Goal: Task Accomplishment & Management: Complete application form

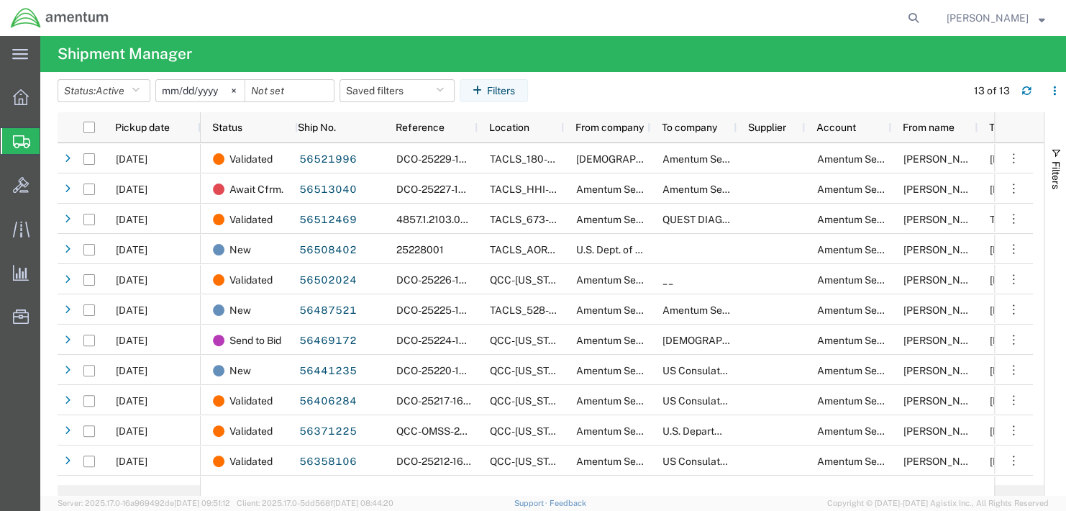
click at [0, 0] on span "Create Shipment" at bounding box center [0, 0] width 0 height 0
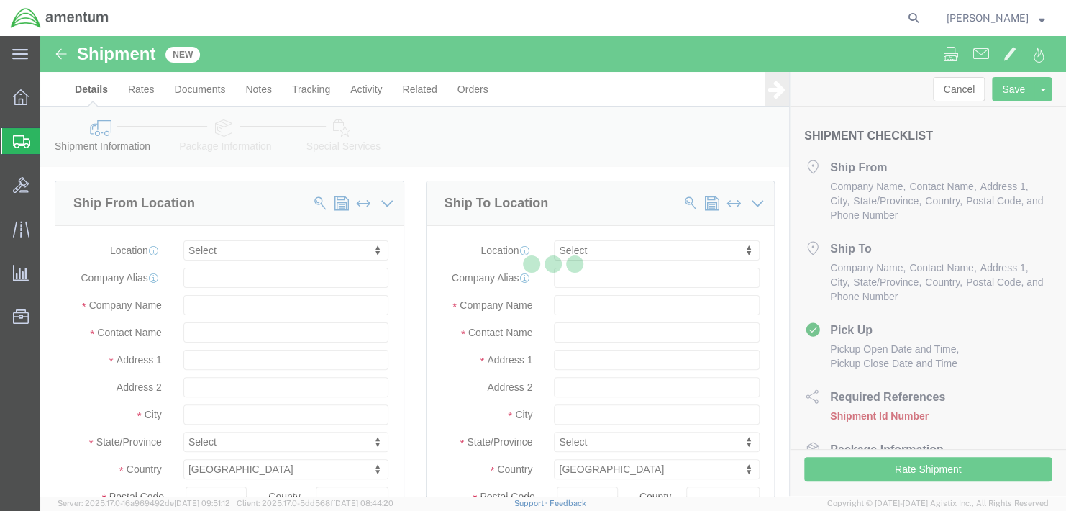
select select
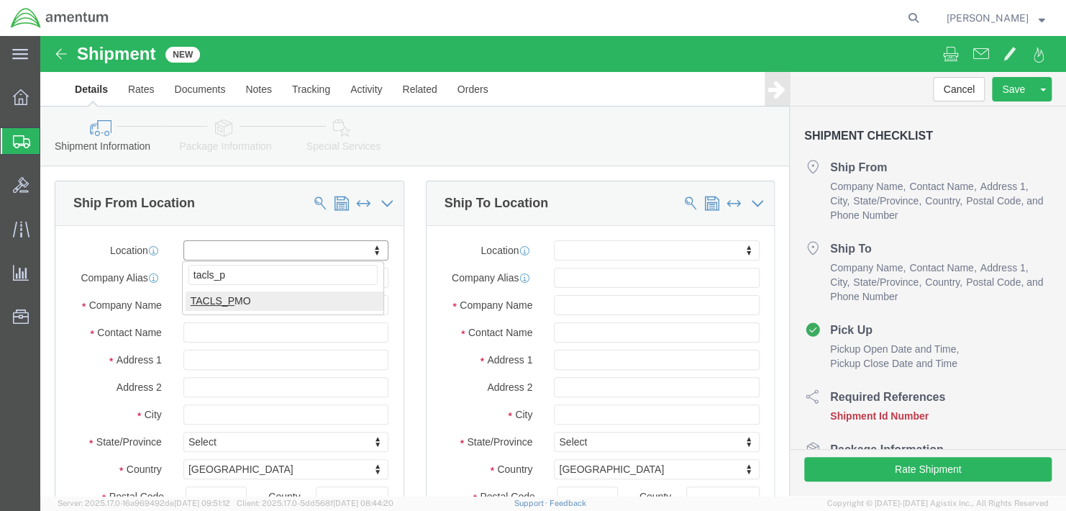
type input "tacls_p"
select select "42663"
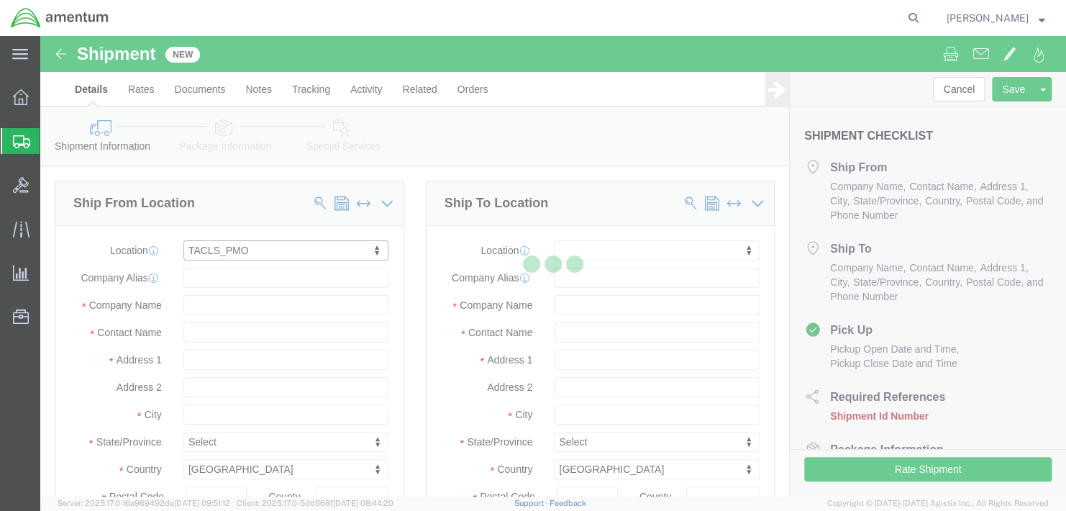
select select "AL"
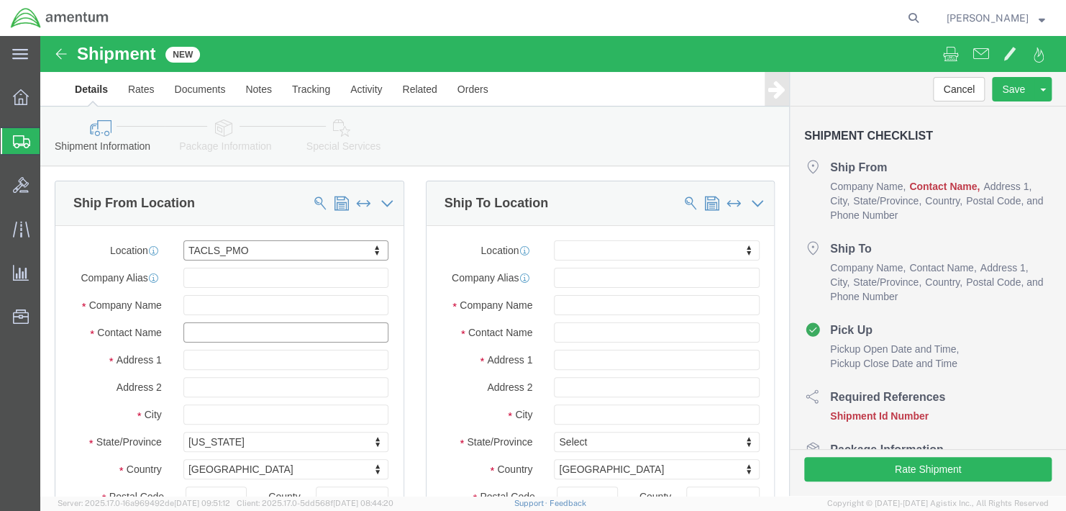
click input "text"
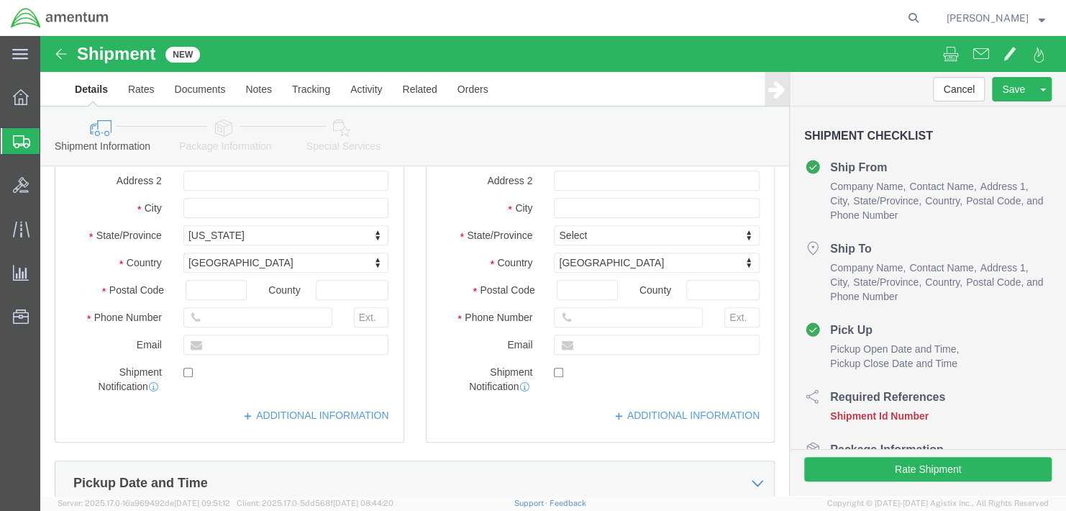
scroll to position [216, 0]
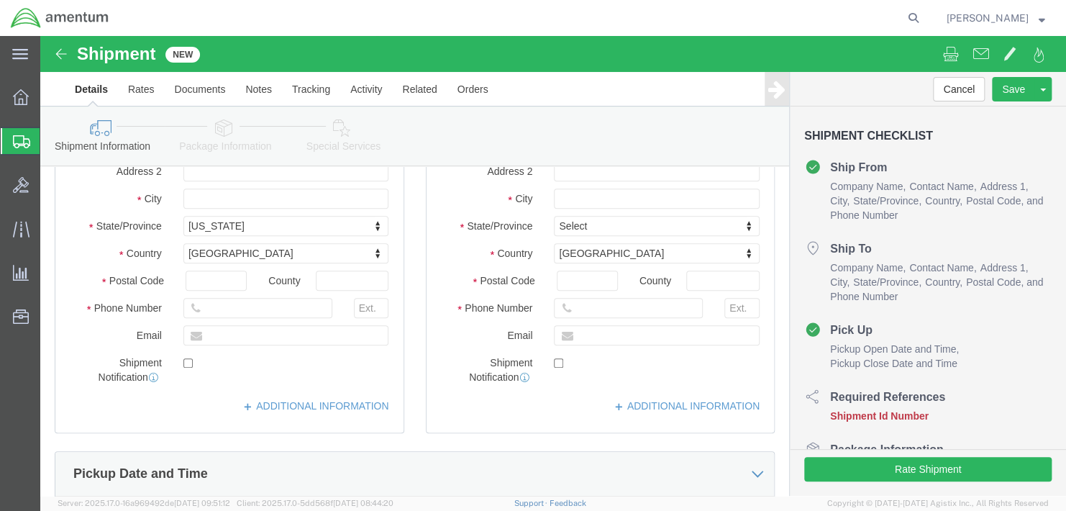
type input "[PERSON_NAME]"
drag, startPoint x: 234, startPoint y: 275, endPoint x: 161, endPoint y: 275, distance: 72.7
click input "text"
type input "[PHONE_NUMBER]"
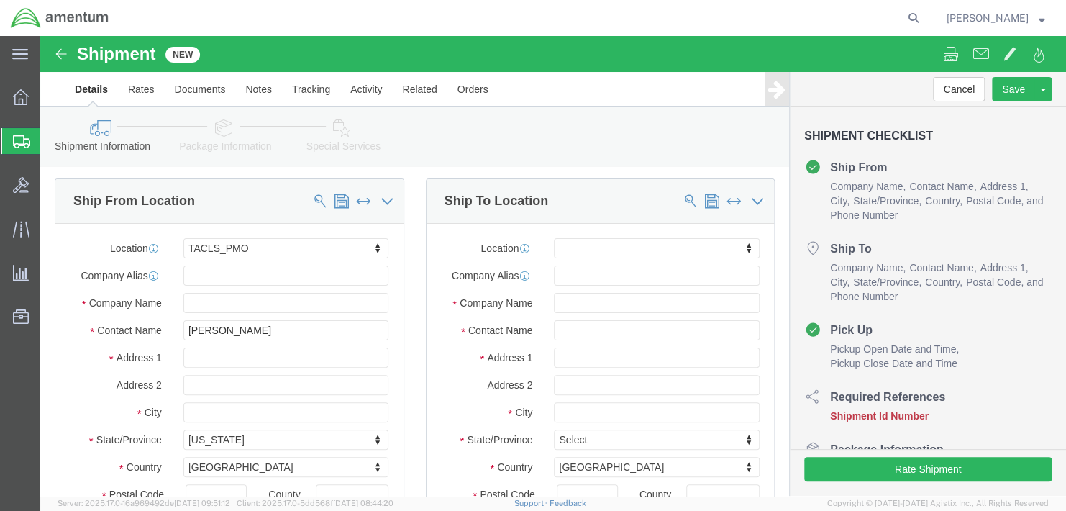
scroll to position [0, 0]
type input "[PHONE_NUMBER]"
type input "bt"
select select "57251"
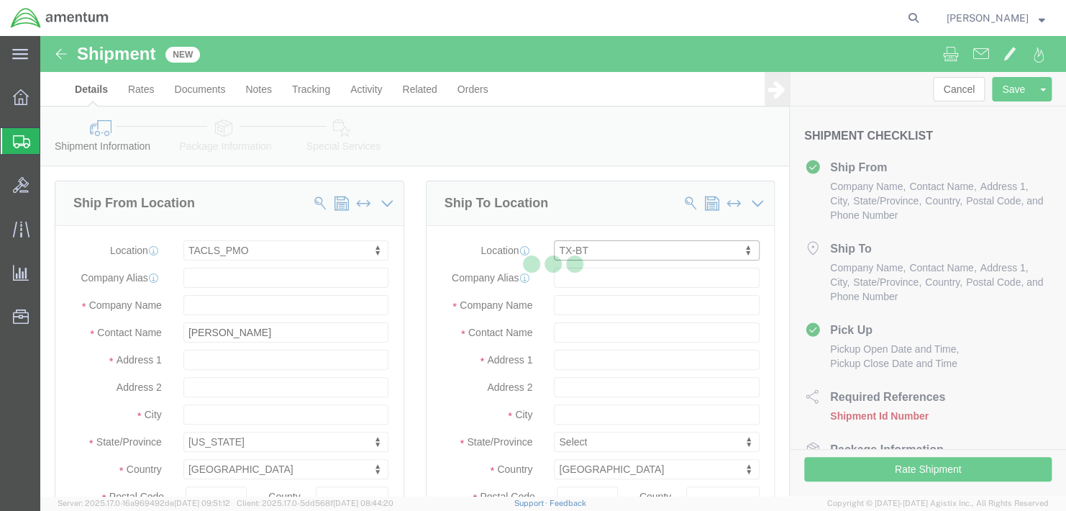
select select "[GEOGRAPHIC_DATA]"
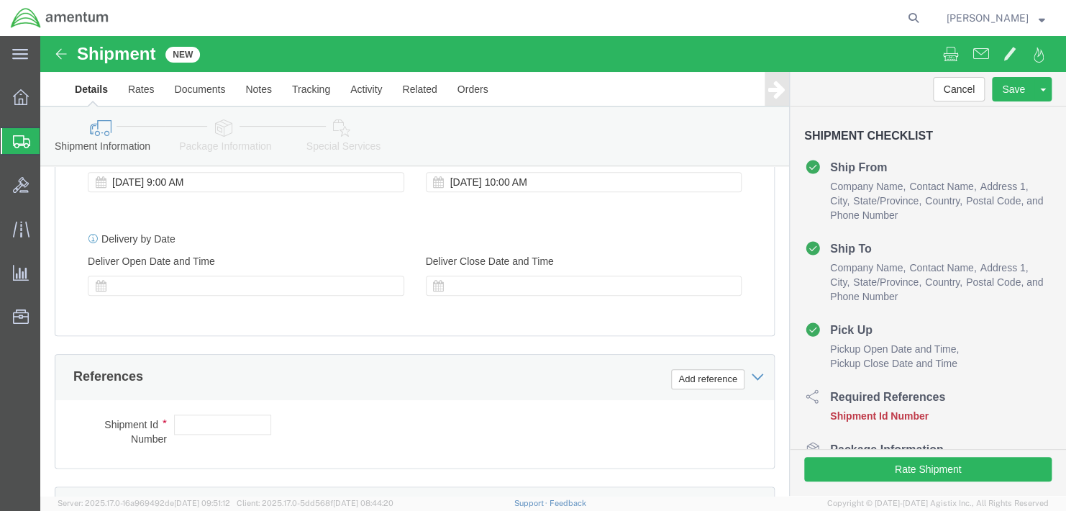
scroll to position [647, 0]
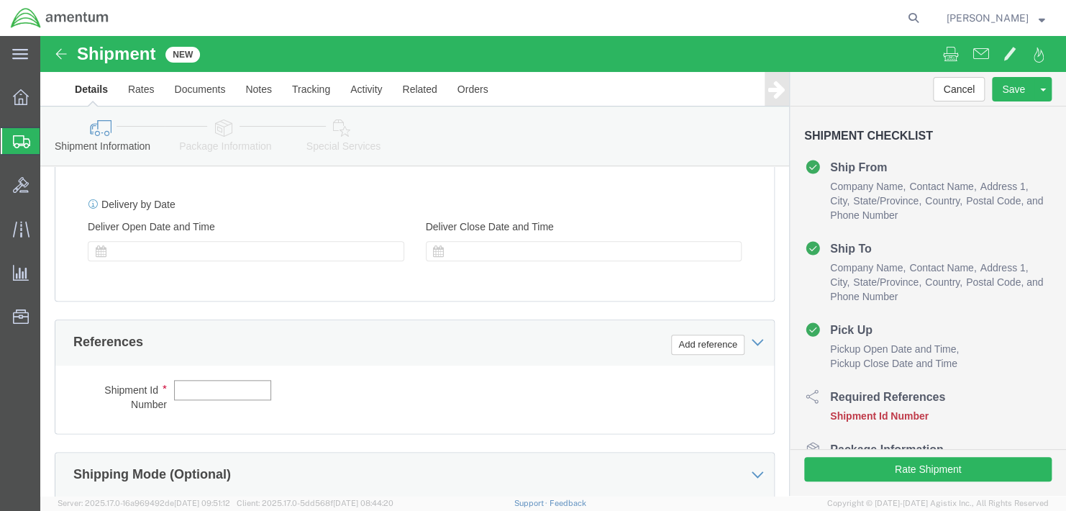
click input "text"
type input "4857.1.2102.00.00.00.000.FRE"
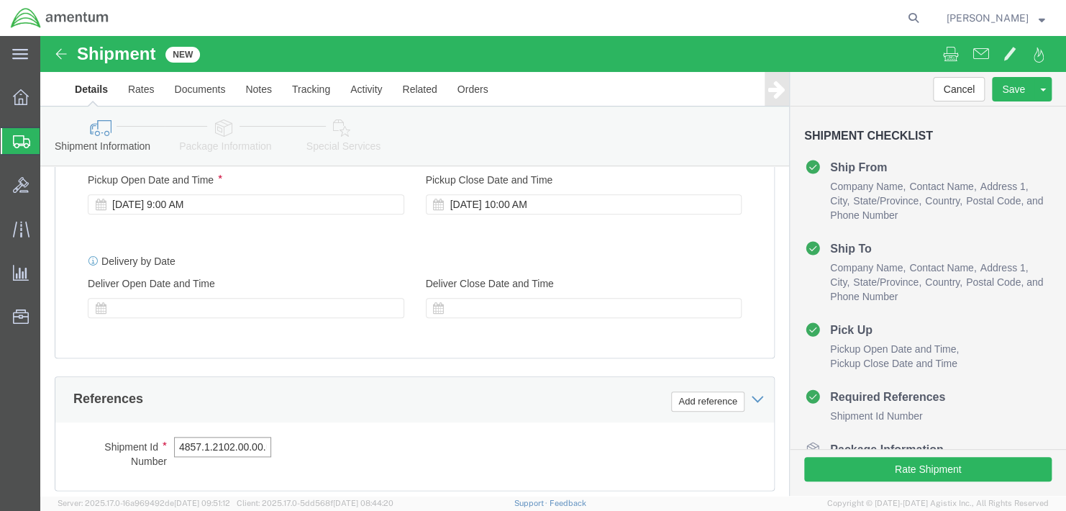
scroll to position [504, 0]
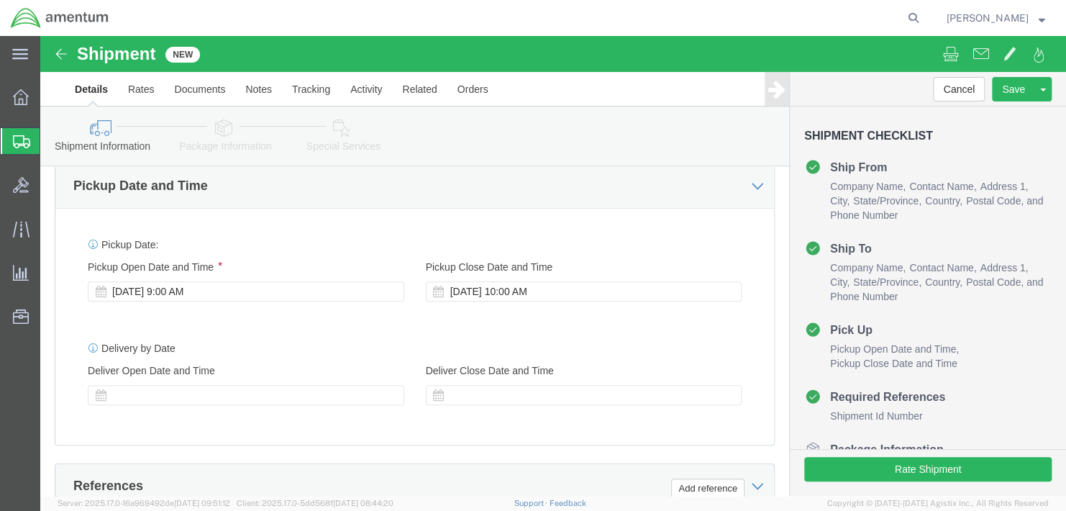
click link "Package Information"
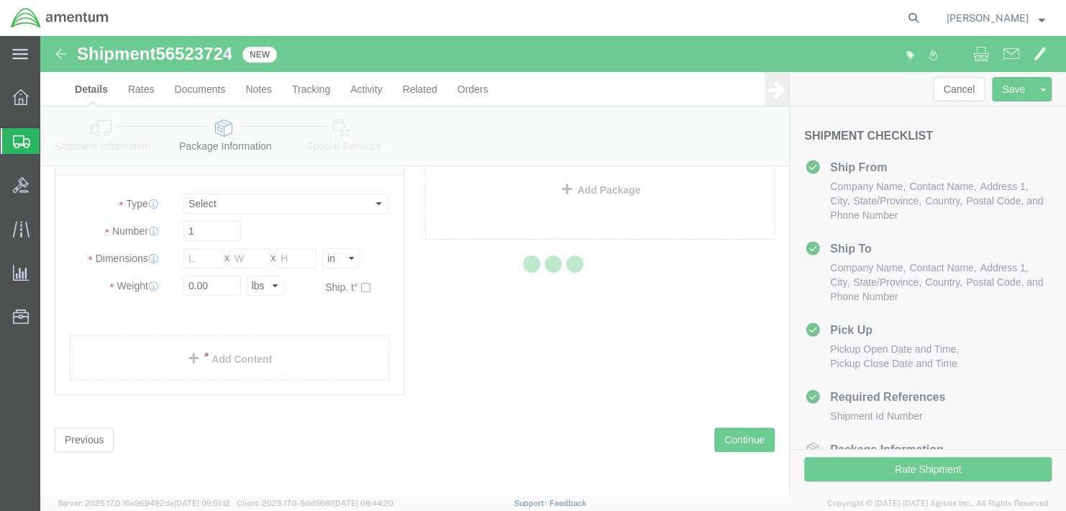
scroll to position [26, 0]
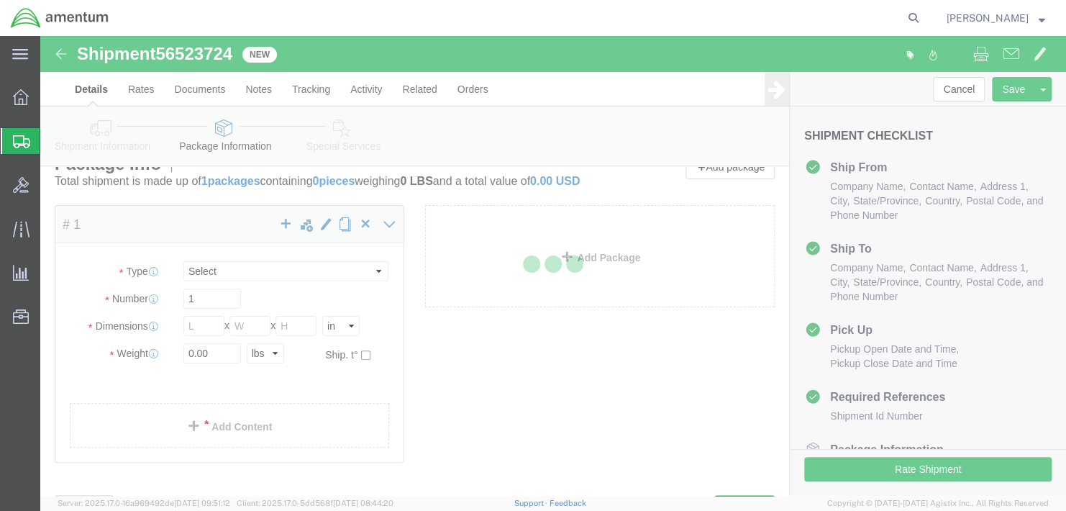
select select "CBOX"
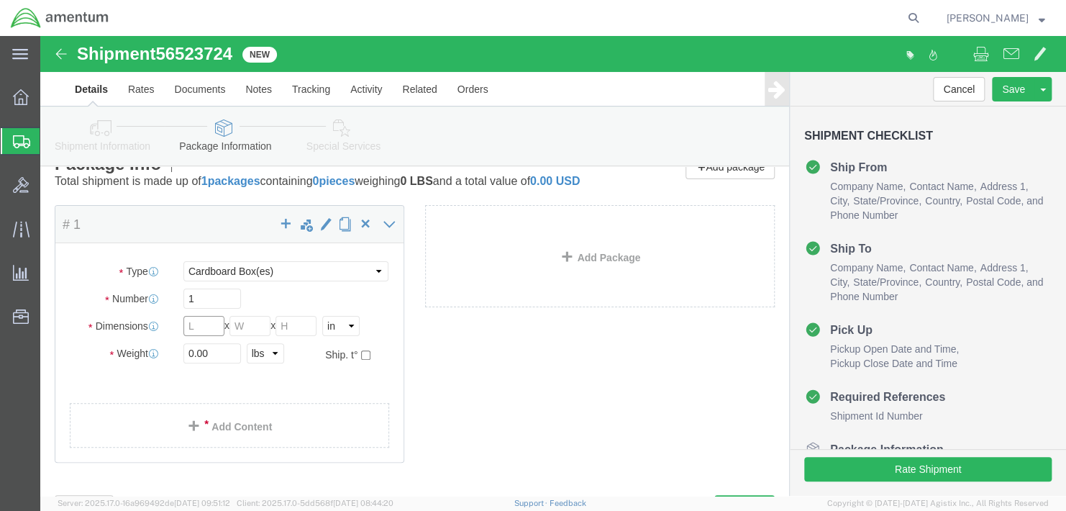
click input "text"
type input "18"
type input "13"
type input "4"
type input "7"
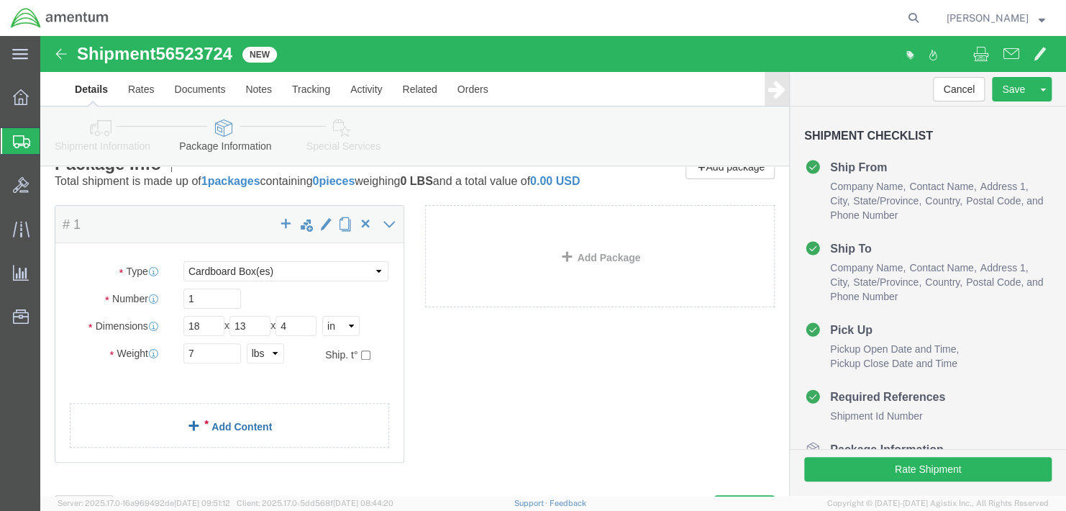
click div "Package Content # 1 x Package Type Select BCK Boxes Bale(s) Basket(s) Bolt(s) B…"
click link "Add Content"
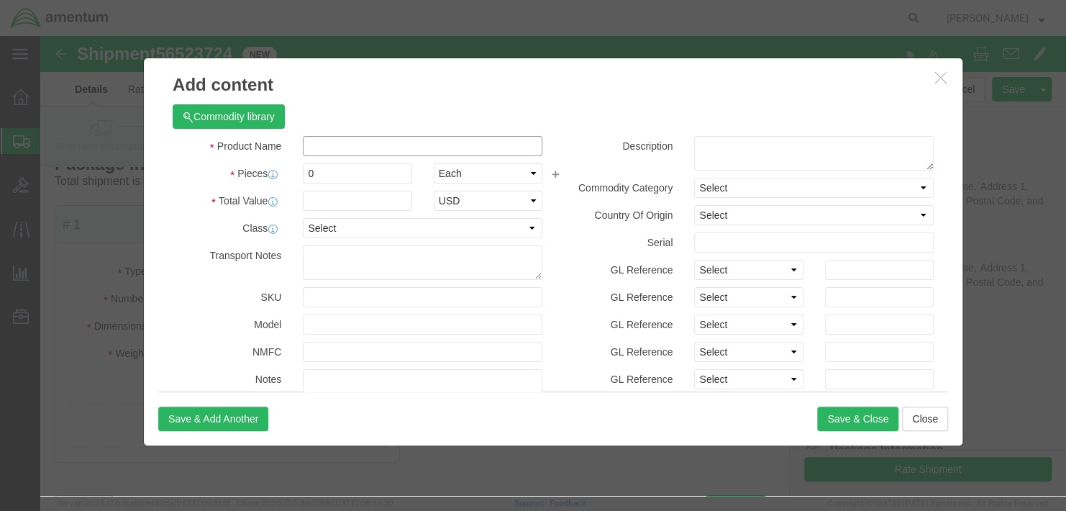
click input "text"
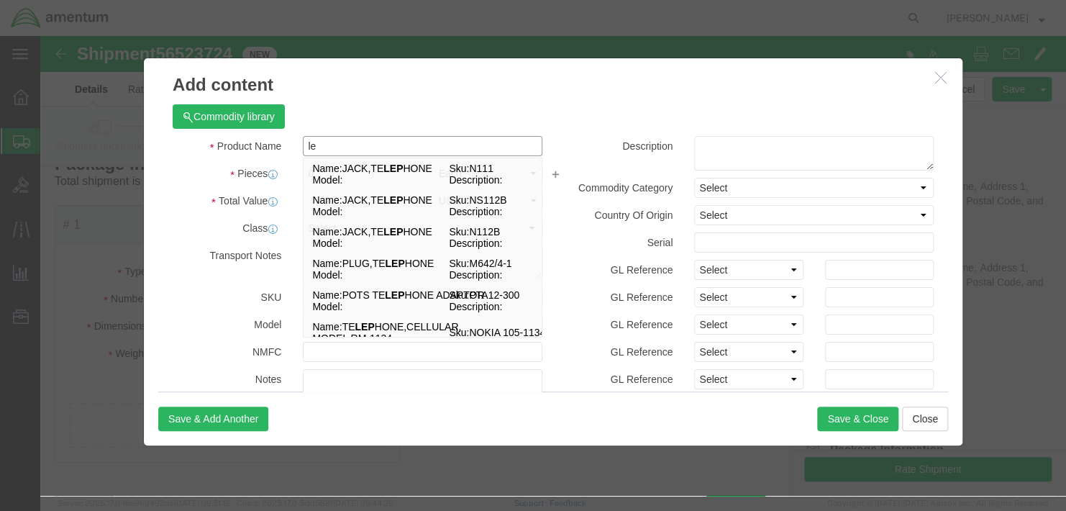
type input "l"
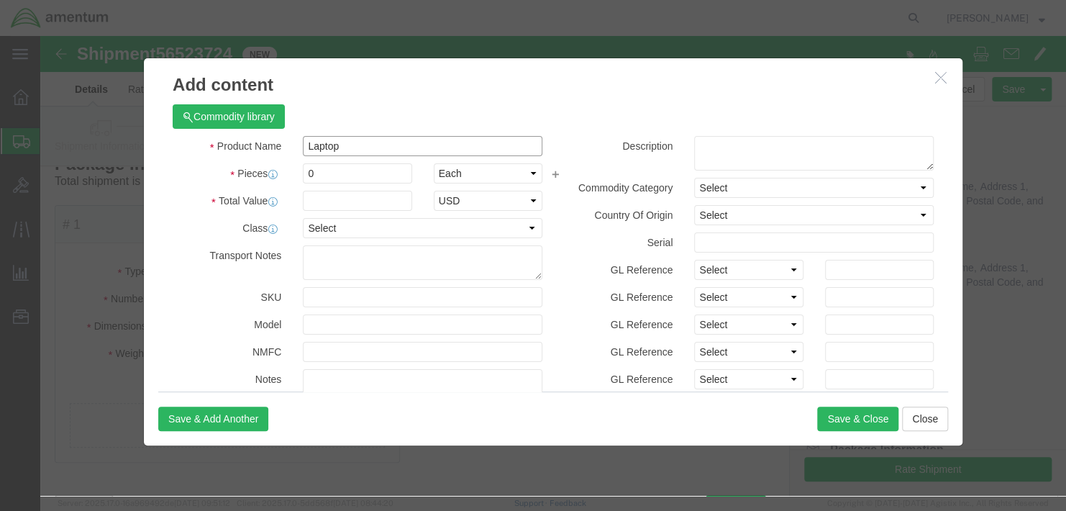
type input "LAPTOP, ELITEBOOK 640 14 INCH G10 NOTEBOOK PC RCTO"
type input "1"
type input "500"
select select "USD"
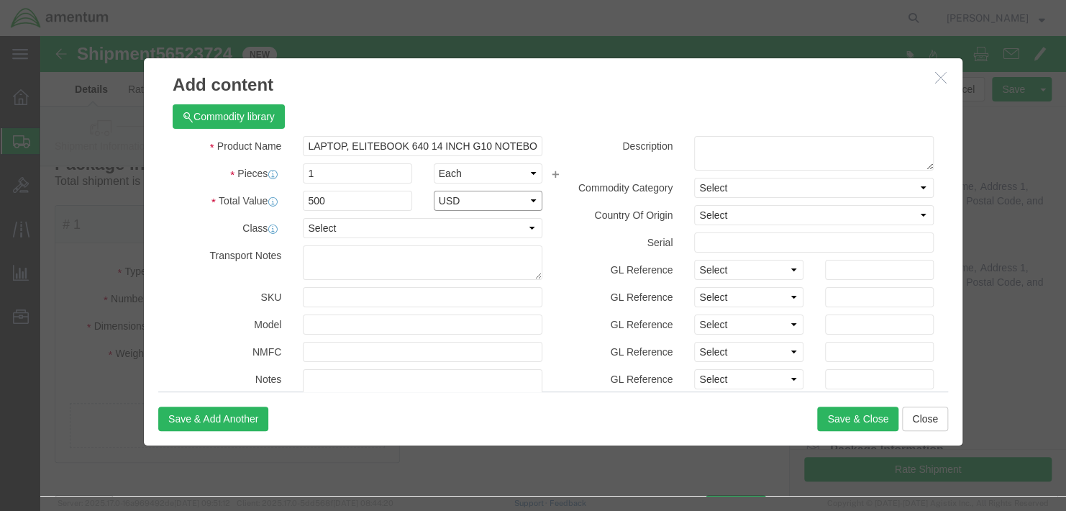
scroll to position [116, 0]
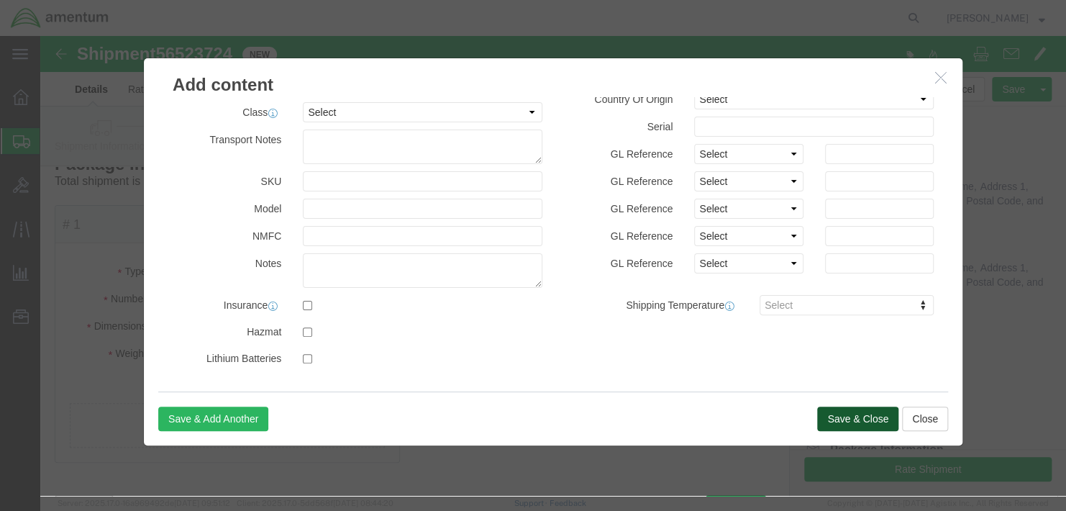
click button "Save & Close"
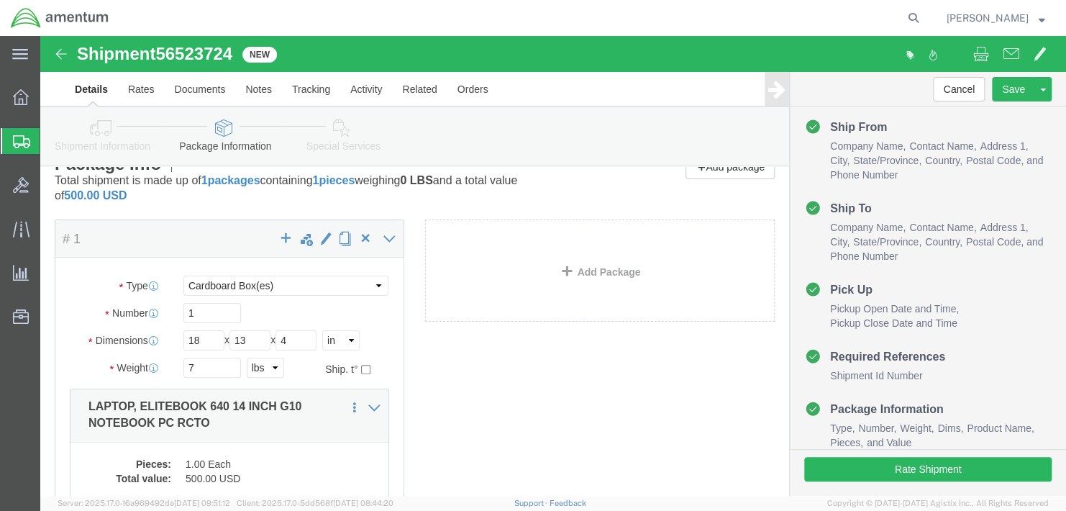
scroll to position [199, 0]
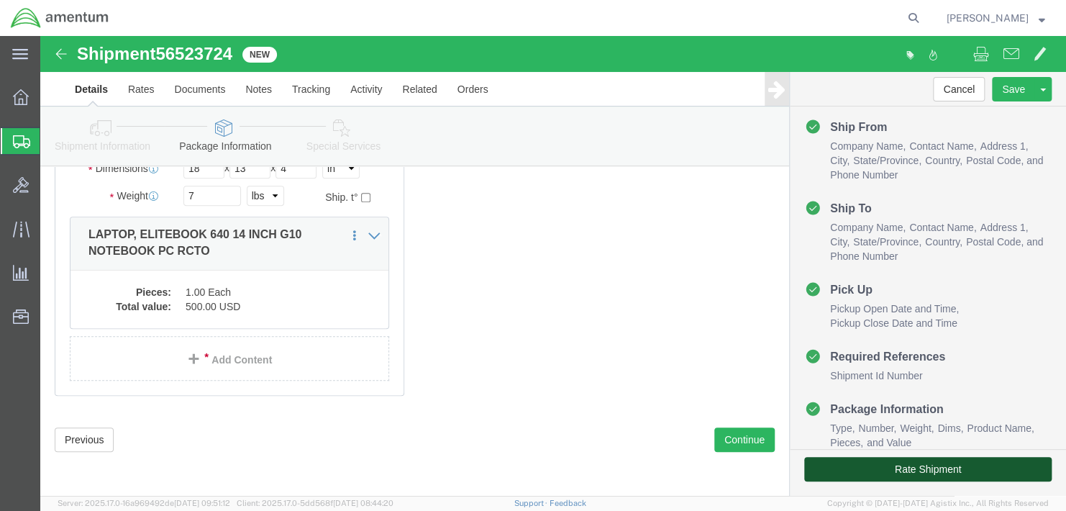
click button "Rate Shipment"
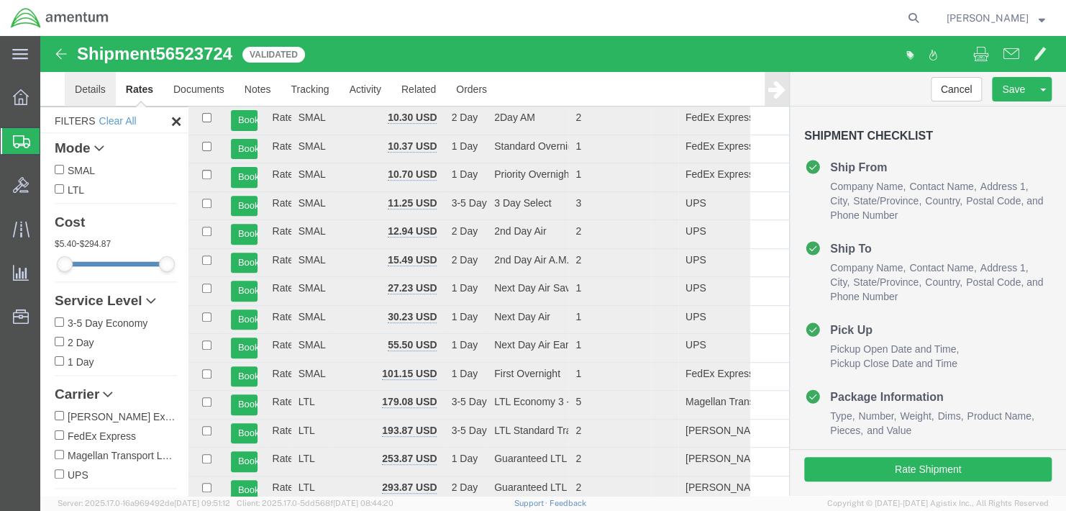
click at [87, 85] on link "Details" at bounding box center [90, 89] width 51 height 35
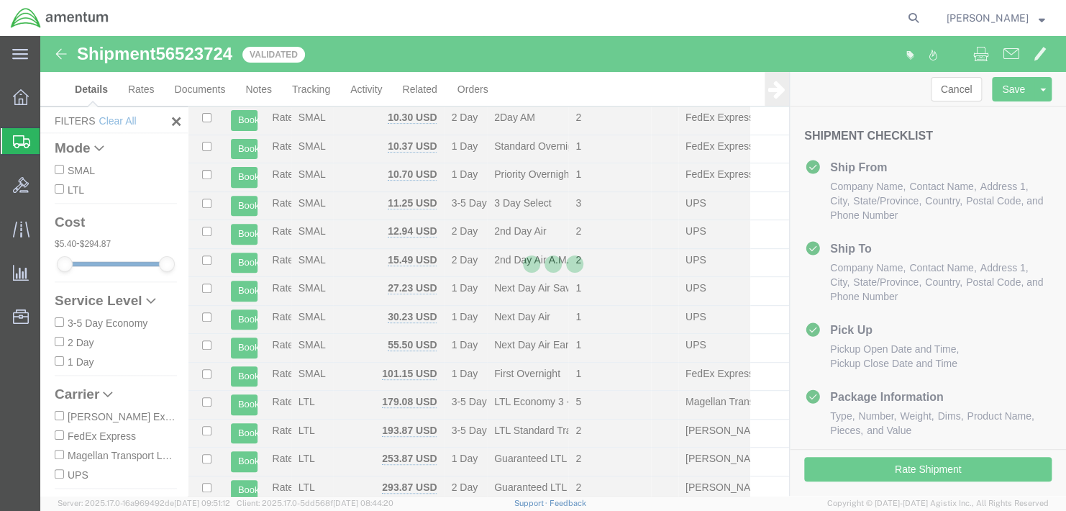
select select "42663"
select select "57251"
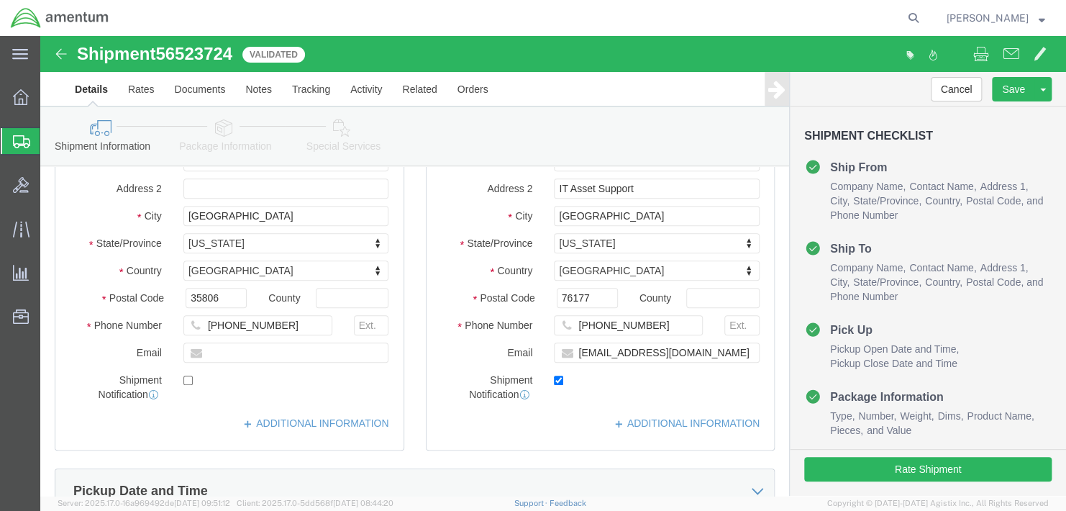
click link "Special Services"
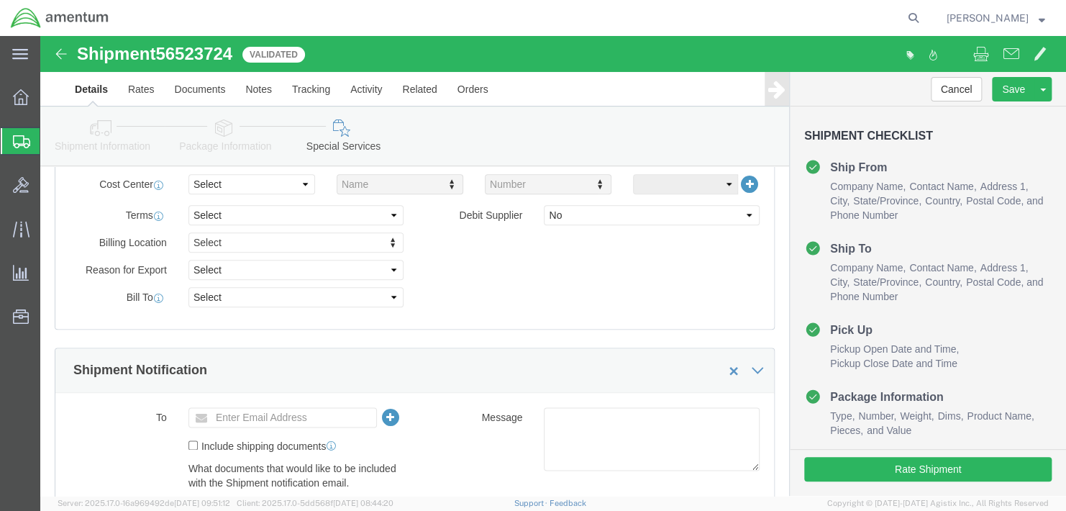
click link "Package Information"
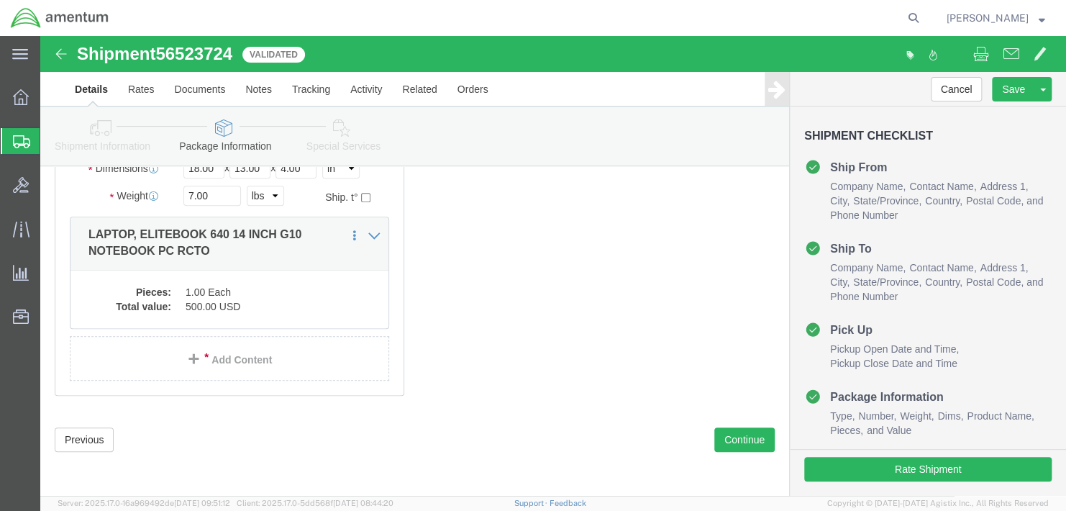
scroll to position [115, 0]
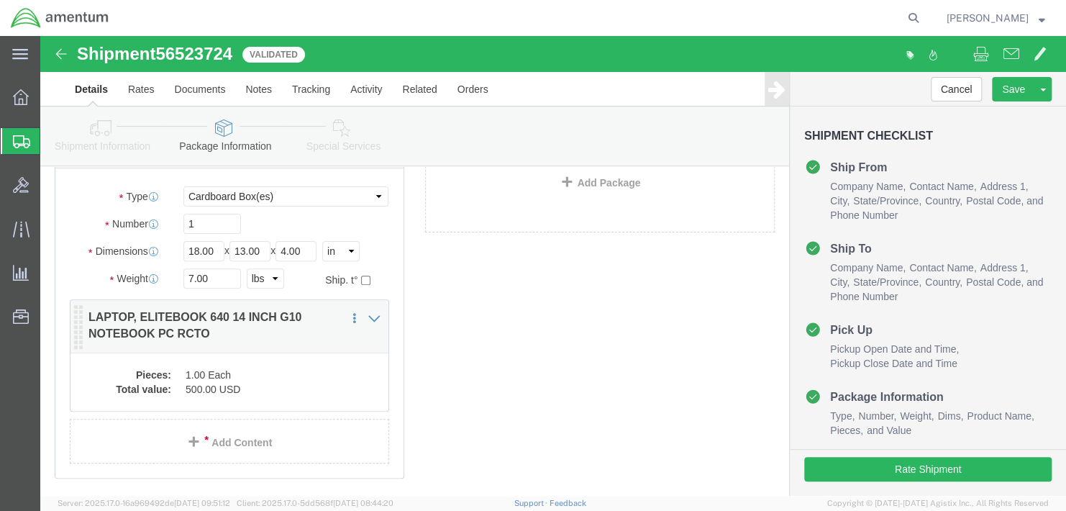
click div "Pieces: 1.00 Each Total value: 500.00 USD"
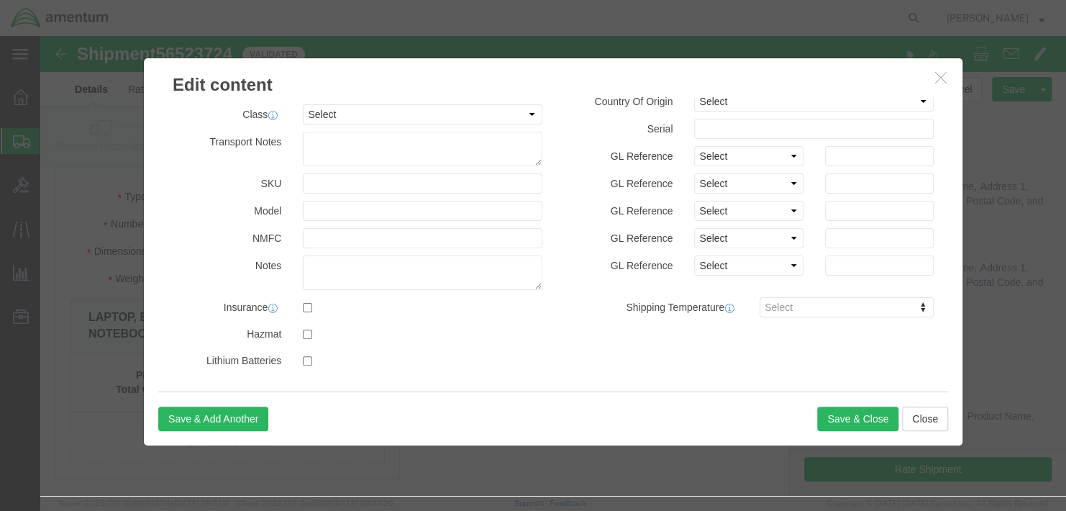
scroll to position [116, 0]
click label
click input "checkbox"
checkbox input "true"
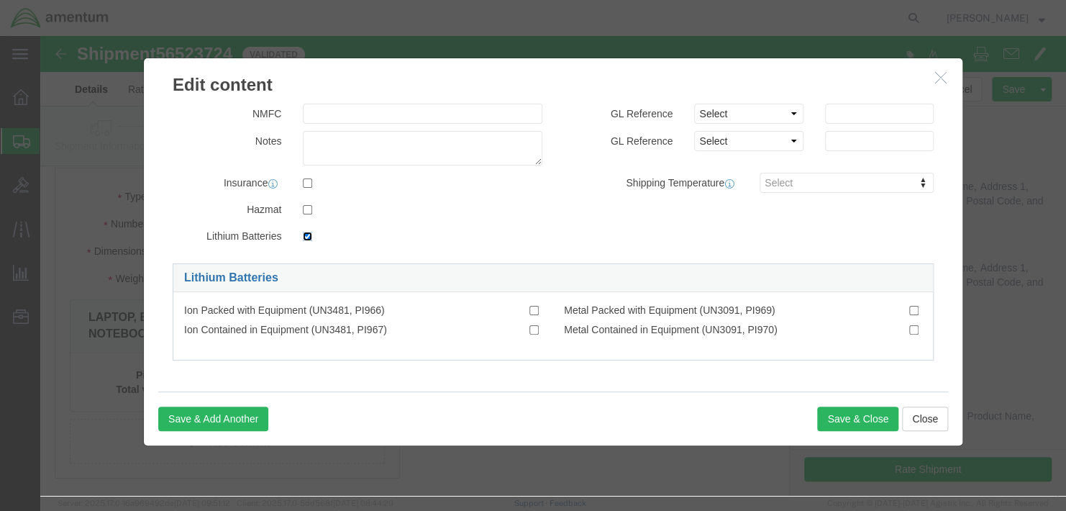
scroll to position [239, 0]
click input "Ion Contained in Equipment (UN3481, PI967)"
checkbox input "true"
click button "Save & Close"
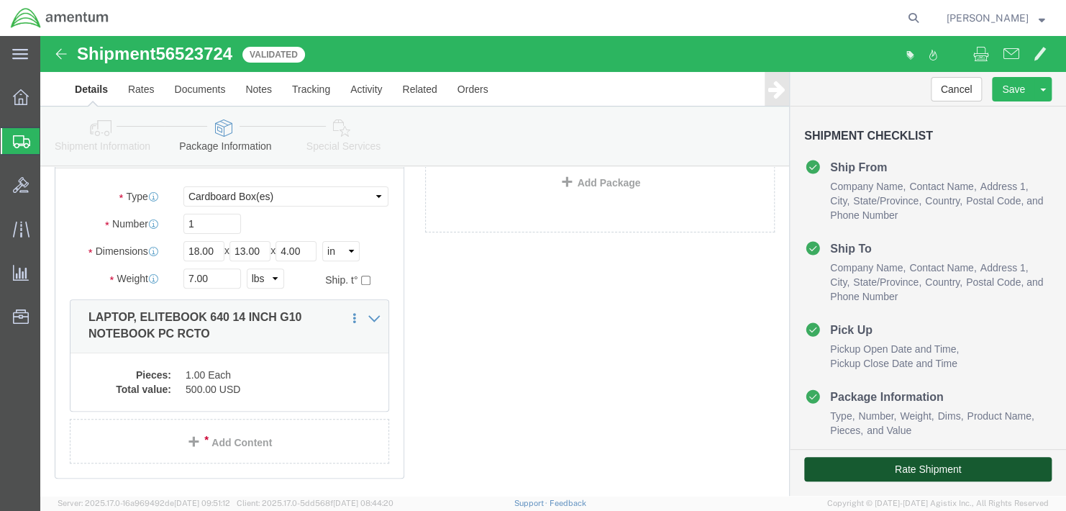
click button "Rate Shipment"
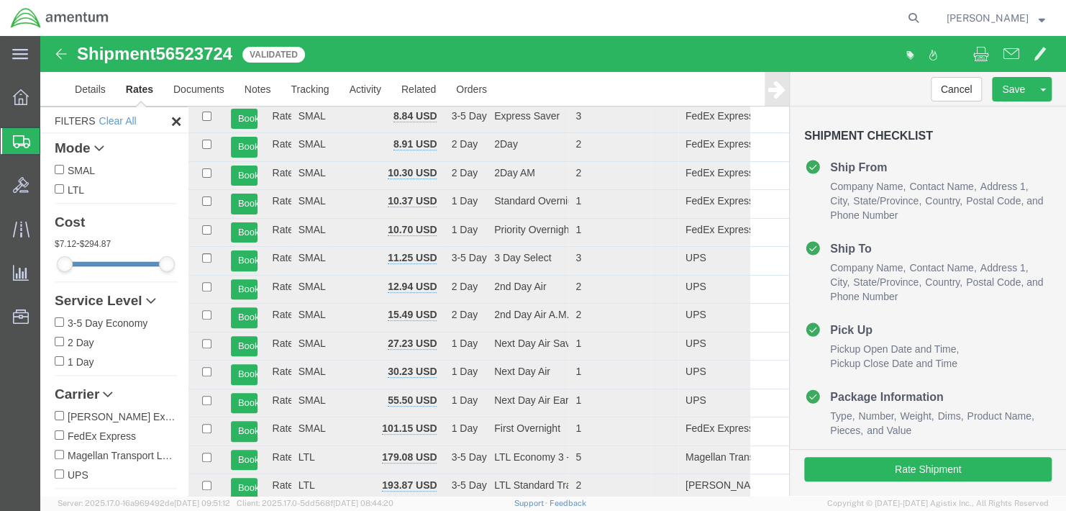
click at [60, 442] on label "FedEx Express" at bounding box center [116, 435] width 122 height 16
click at [60, 439] on input "FedEx Express" at bounding box center [59, 434] width 9 height 9
checkbox input "true"
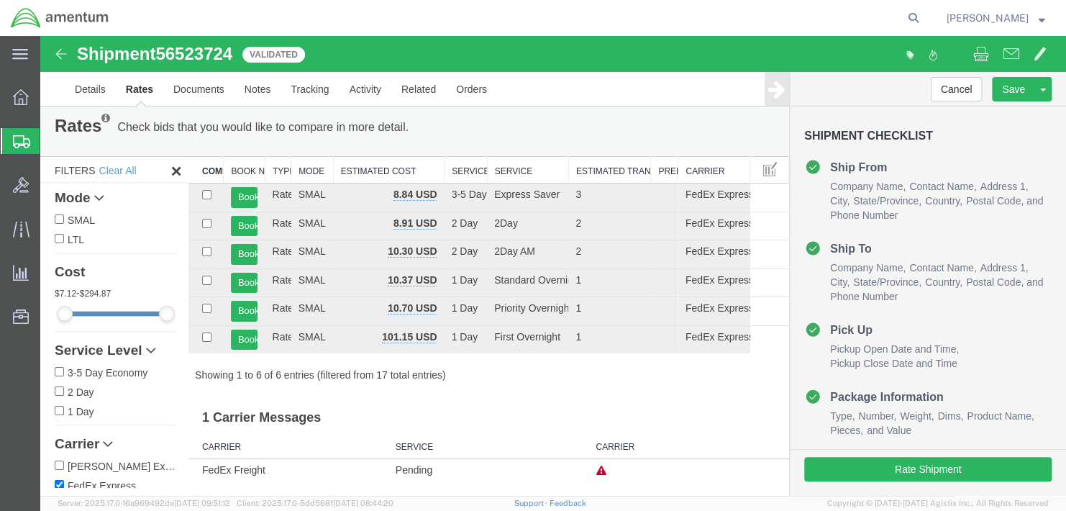
scroll to position [6, 0]
click at [240, 283] on button "Book" at bounding box center [244, 284] width 27 height 21
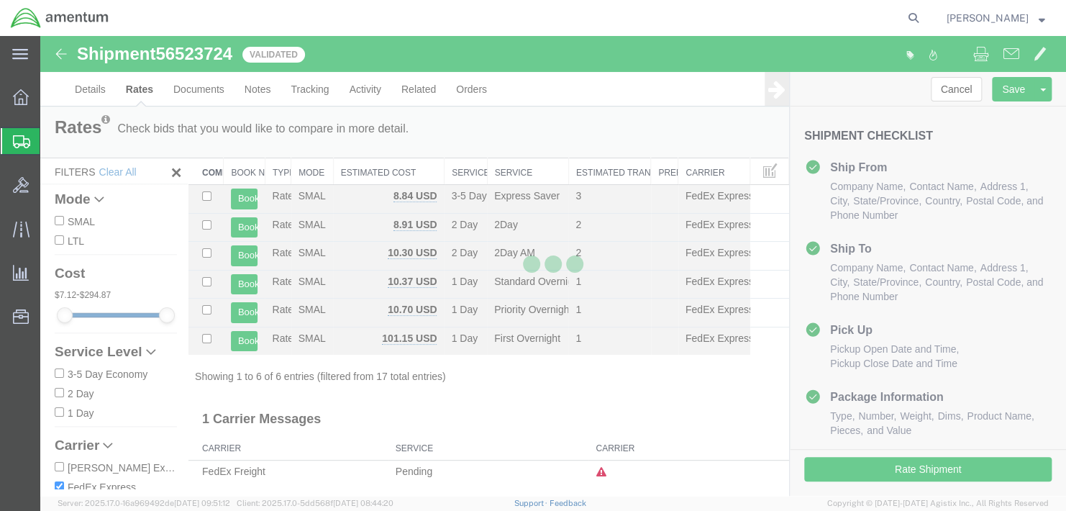
scroll to position [0, 0]
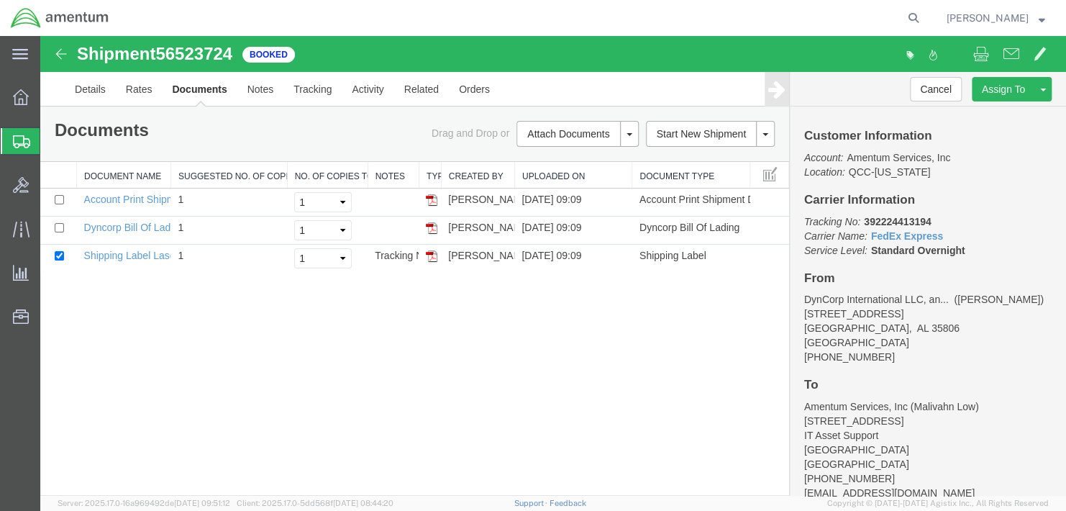
click at [919, 218] on b "392224413194" at bounding box center [897, 222] width 67 height 12
copy b "392224413194"
click at [431, 257] on img at bounding box center [432, 256] width 12 height 12
